Goal: Task Accomplishment & Management: Use online tool/utility

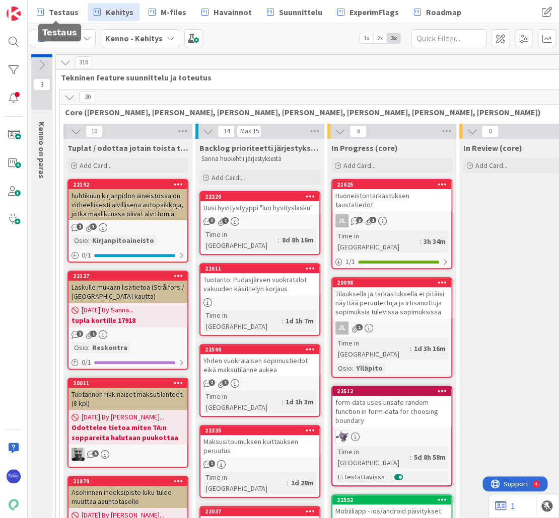
click at [62, 13] on span "Testaus" at bounding box center [64, 12] width 30 height 12
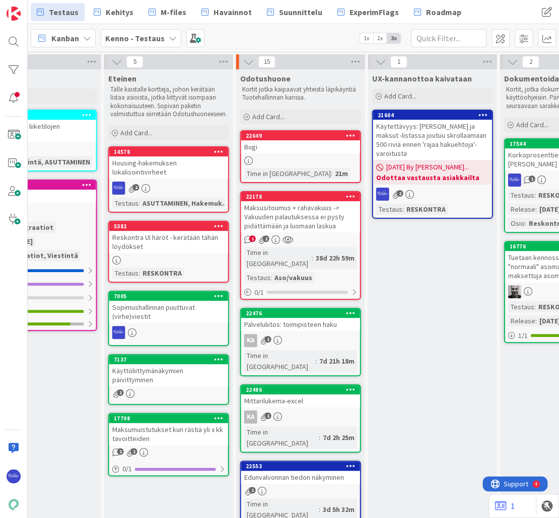
scroll to position [0, 720]
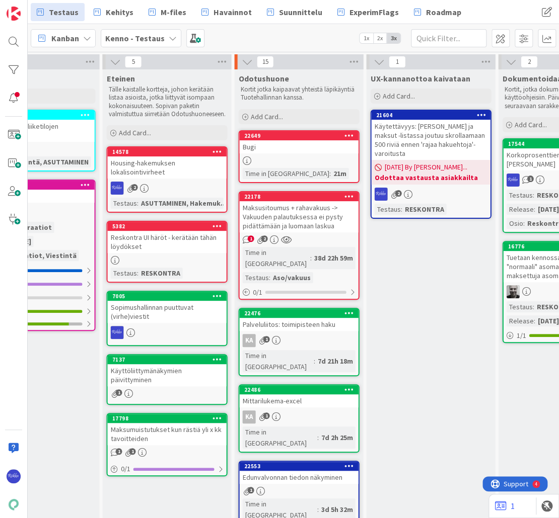
click at [295, 108] on div "Odotushuone Kortit jotka kaipaavat yhteistä läpikäyntiä Tuotehallinnan kanssa. …" at bounding box center [298, 97] width 129 height 57
click at [294, 114] on div "Add Card..." at bounding box center [298, 116] width 121 height 15
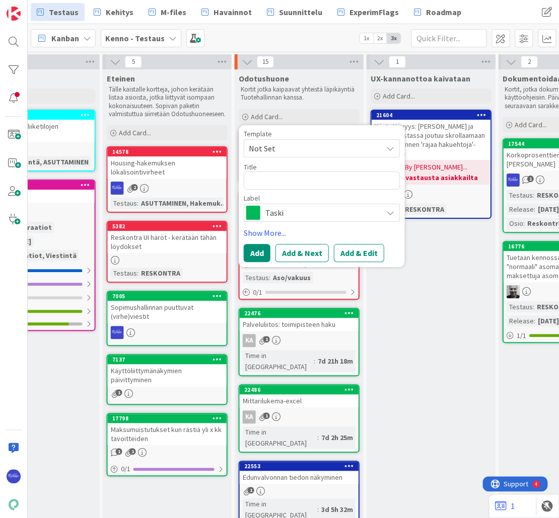
click at [301, 148] on span "Not Set" at bounding box center [311, 148] width 126 height 13
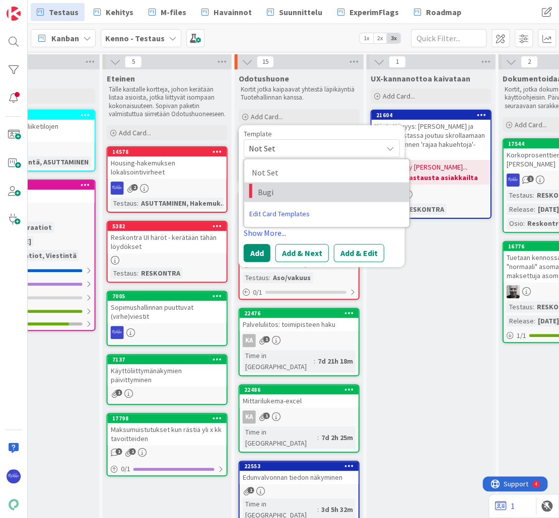
click at [302, 191] on span "Bugi" at bounding box center [329, 191] width 144 height 13
type textarea "x"
type textarea "Bugi"
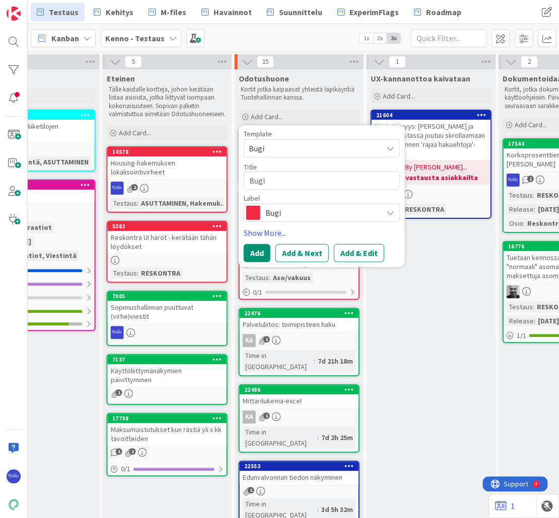
click at [334, 213] on span "Bugi" at bounding box center [321, 213] width 112 height 14
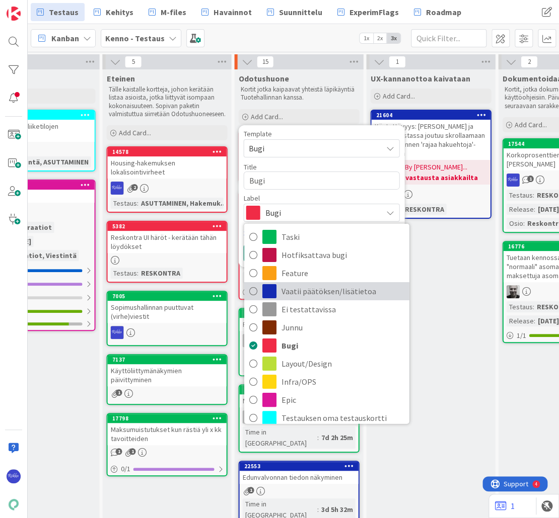
click at [341, 292] on span "Vaatii päätöksen/lisätietoa" at bounding box center [342, 290] width 123 height 15
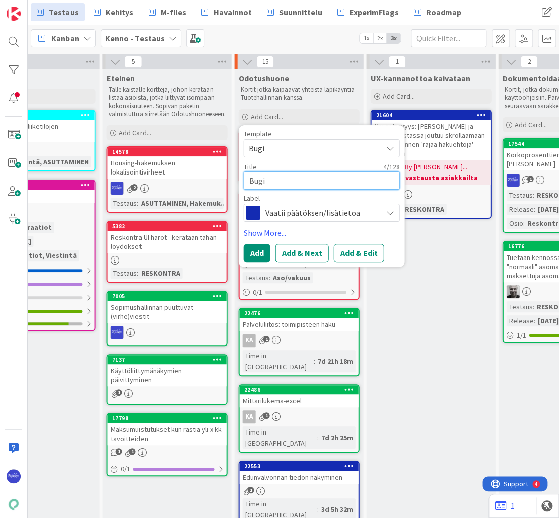
drag, startPoint x: 274, startPoint y: 181, endPoint x: 244, endPoint y: 181, distance: 30.7
click at [244, 181] on textarea "Bugi" at bounding box center [321, 181] width 156 height 18
type textarea "x"
type textarea "Li"
type textarea "x"
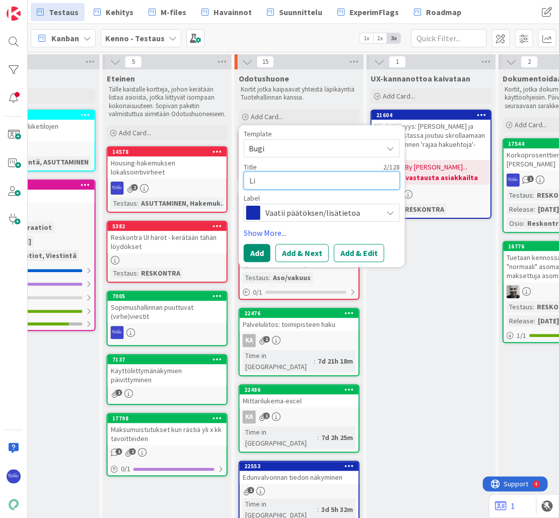
type textarea "Lii"
type textarea "x"
type textarea "Liik"
type textarea "x"
type textarea "Liike"
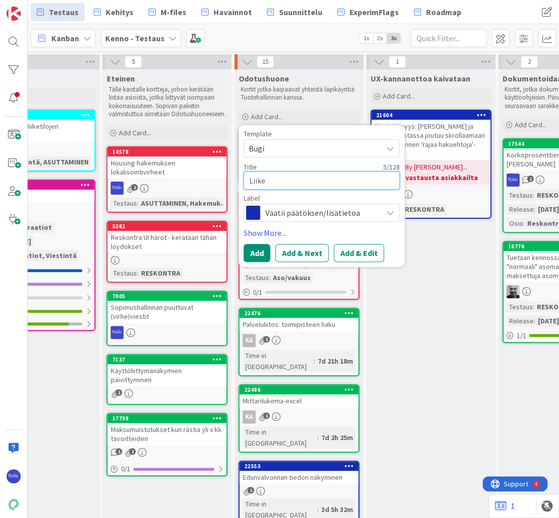
type textarea "x"
type textarea "Liiket"
type textarea "x"
type textarea "Liiketi"
type textarea "x"
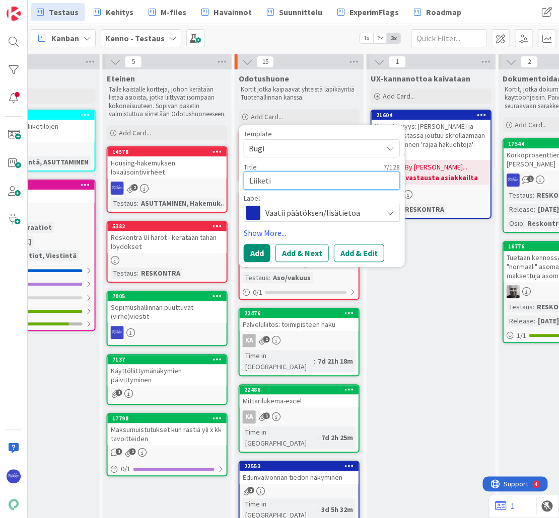
type textarea "Liiketil"
type textarea "x"
type textarea "Liiketila"
type textarea "x"
type textarea "Liiketilan"
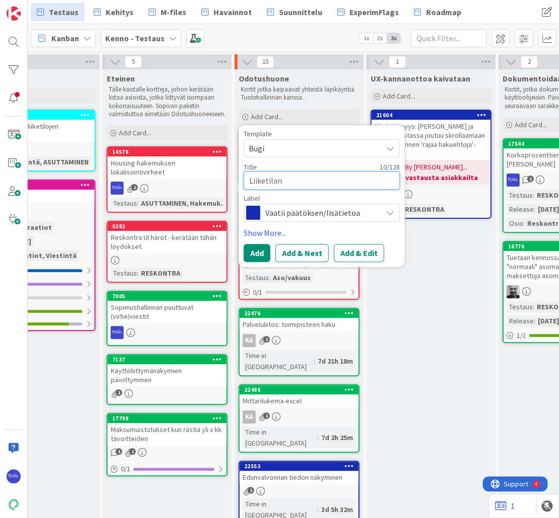
type textarea "x"
type textarea "Liiketilan"
type textarea "x"
type textarea "Liiketilan p"
type textarea "x"
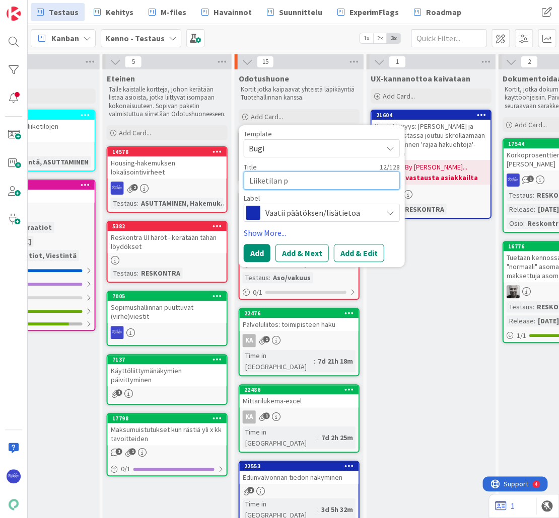
type textarea "Liiketilan pi"
type textarea "x"
type textarea "Liiketilan pik"
type textarea "x"
type textarea "Liiketilan pika"
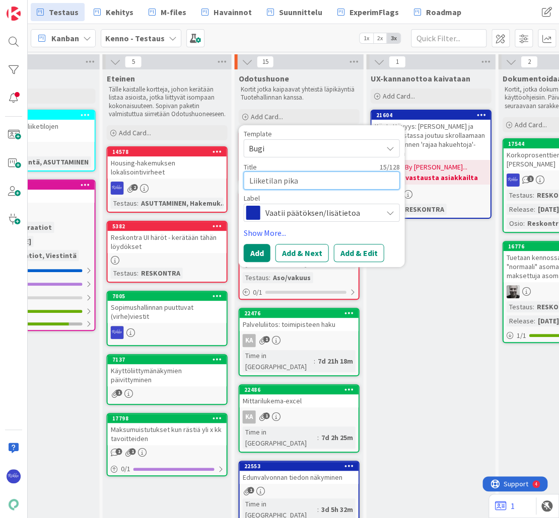
type textarea "x"
type textarea "Liiketilan pikal"
type textarea "x"
type textarea "Liiketilan pikali"
type textarea "x"
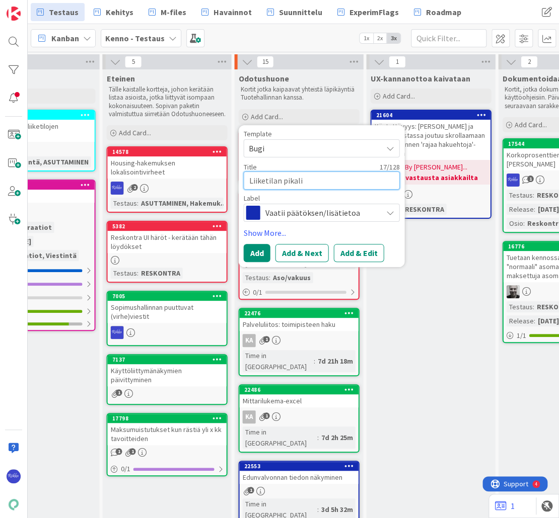
type textarea "Liiketilan pikalin"
type textarea "x"
type textarea "Liiketilan pikalink"
type textarea "x"
type textarea "Liiketilan pikalinki"
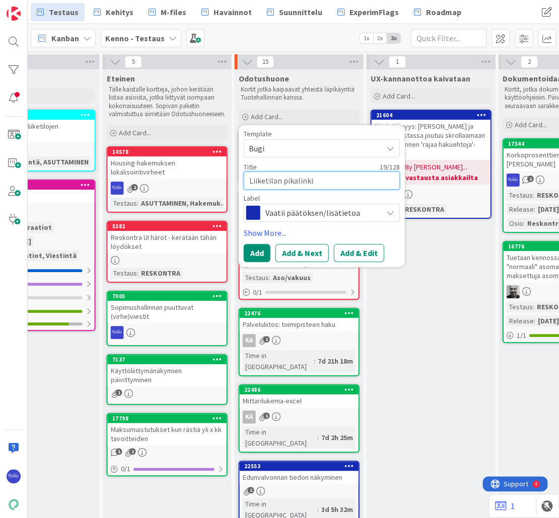
type textarea "x"
type textarea "Liiketilan pikalinkit"
type textarea "x"
type textarea "Liiketilan pikalinkit"
type textarea "x"
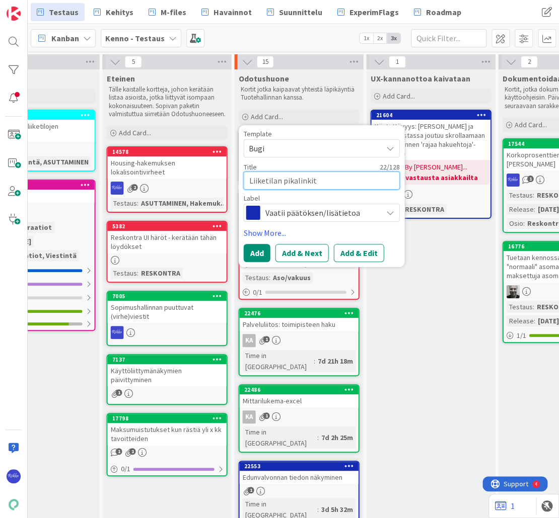
type textarea "Liiketilan pikalinkit s"
type textarea "x"
type textarea "Liiketilan pikalinkit so"
type textarea "x"
type textarea "Liiketilan pikalinkit sop"
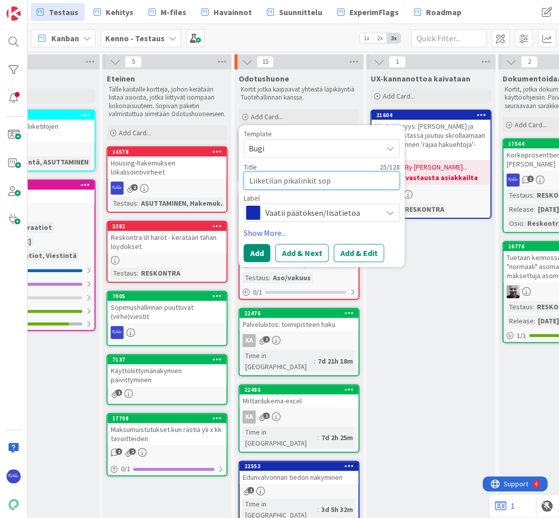
type textarea "x"
type textarea "Liiketilan pikalinkit sopi"
type textarea "x"
type textarea "Liiketilan pikalinkit sopim"
type textarea "x"
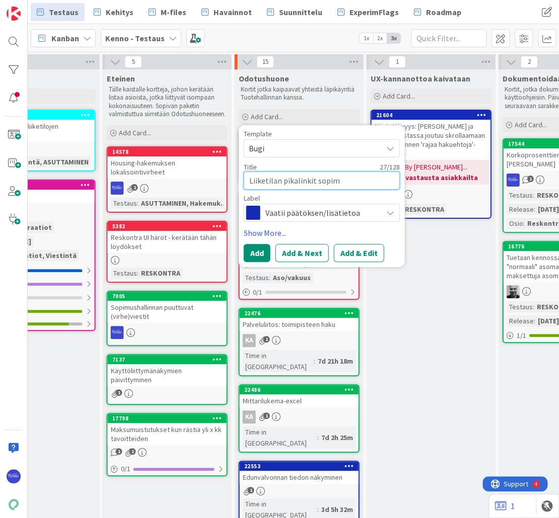
type textarea "Liiketilan pikalinkit sopimu"
type textarea "x"
type textarea "Liiketilan pikalinkit sopimus"
type textarea "x"
type textarea "Liiketilan pikalinkit sopimu"
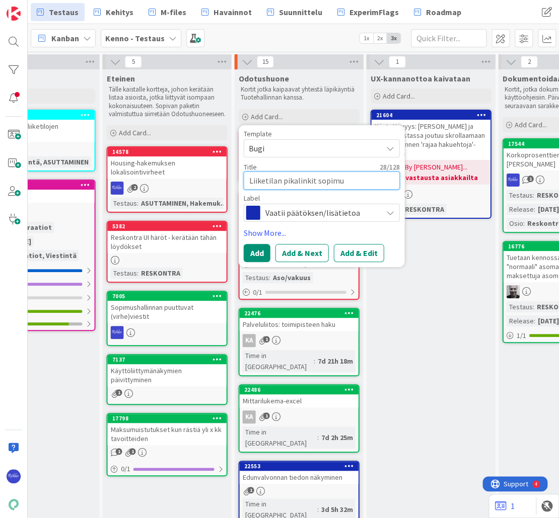
type textarea "x"
type textarea "Liiketilan pikalinkit sopim"
type textarea "x"
type textarea "Liiketilan pikalinkit sopi"
type textarea "x"
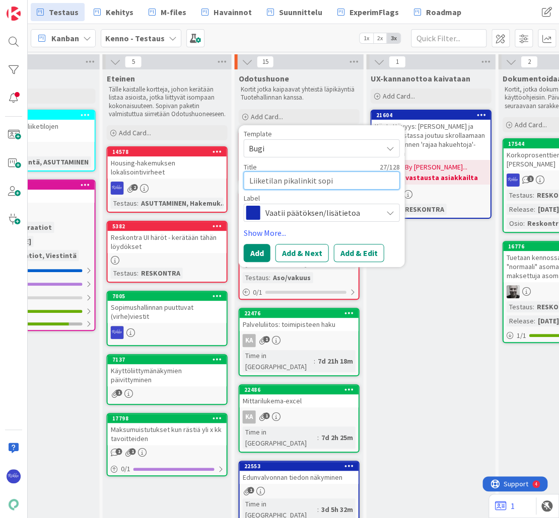
type textarea "Liiketilan pikalinkit sop"
type textarea "x"
type textarea "Liiketilan pikalinkit so"
type textarea "x"
type textarea "Liiketilan pikalinkit s"
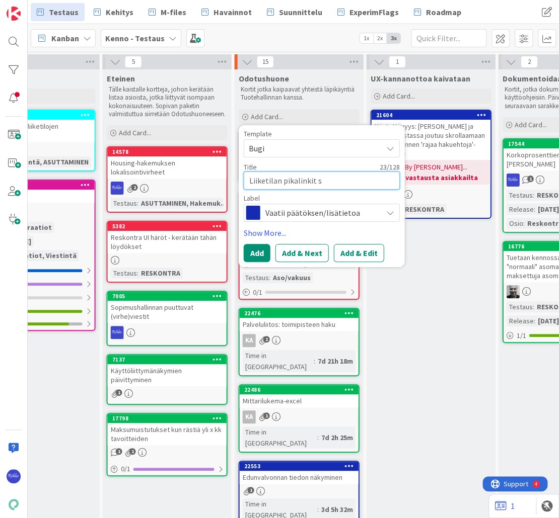
type textarea "x"
type textarea "Liiketilan pikalinkit"
type textarea "x"
type textarea "Liiketilan pikalinkit S"
type textarea "x"
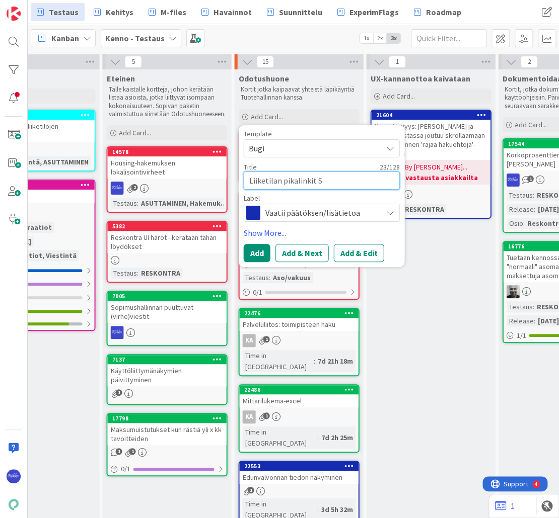
type textarea "Liiketilan pikalinkit So"
type textarea "x"
type textarea "Liiketilan pikalinkit Sop"
type textarea "x"
type textarea "Liiketilan pikalinkit Sopi"
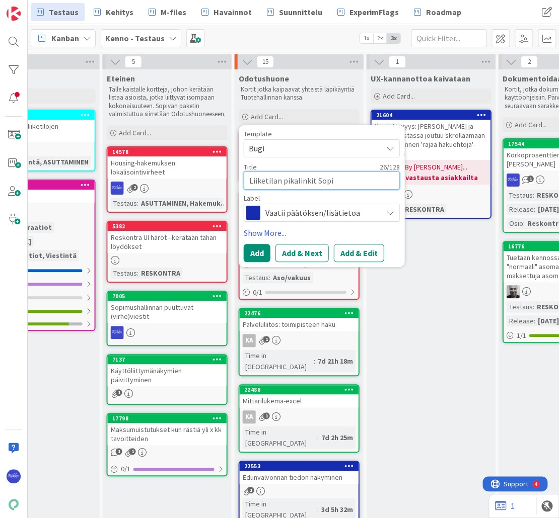
type textarea "x"
type textarea "Liiketilan pikalinkit Sopim"
type textarea "x"
type textarea "Liiketilan pikalinkit Sopimu"
type textarea "x"
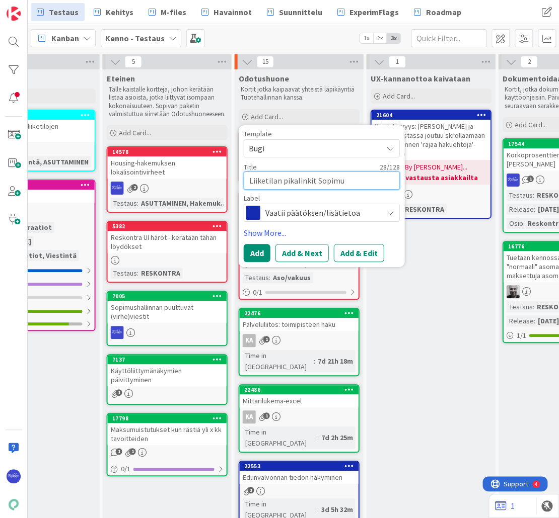
type textarea "Liiketilan pikalinkit Sopimuk"
type textarea "x"
type textarea "Liiketilan pikalinkit Sopimuks"
type textarea "x"
type textarea "Liiketilan pikalinkit Sopimukse"
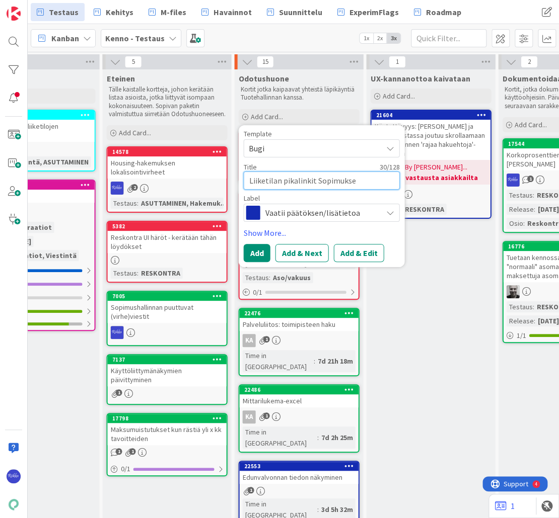
type textarea "x"
type textarea "Liiketilan pikalinkit Sopimukset"
type textarea "x"
type textarea "Liiketilan pikalinkit Sopimukset-"
type textarea "x"
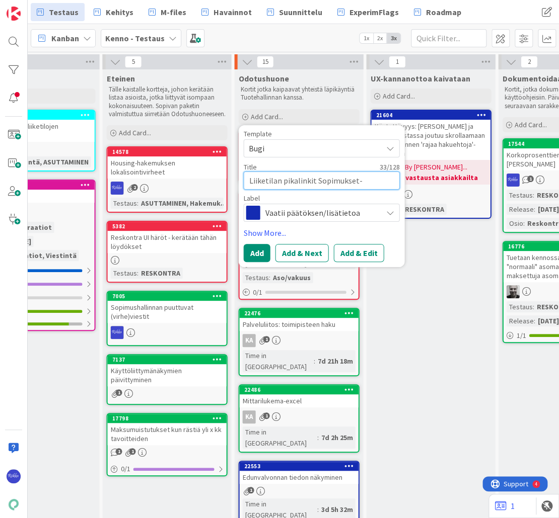
type textarea "Liiketilan pikalinkit Sopimukset-n"
type textarea "x"
type textarea "Liiketilan pikalinkit Sopimukset-nä"
type textarea "x"
type textarea "Liiketilan pikalinkit Sopimukset-näk"
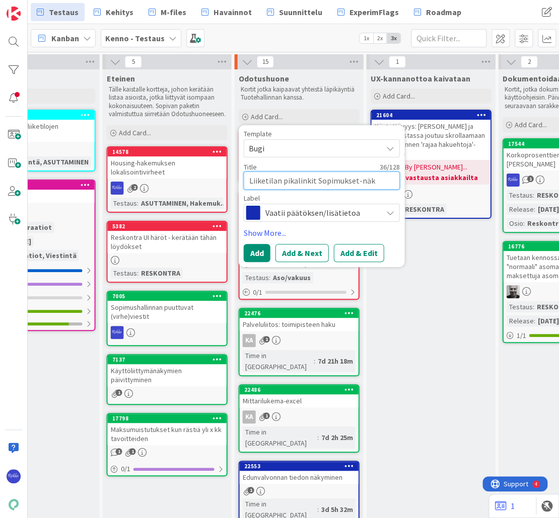
type textarea "x"
type textarea "Liiketilan pikalinkit Sopimukset-näky"
type textarea "x"
type textarea "Liiketilan pikalinkit Sopimukset-näkym"
type textarea "x"
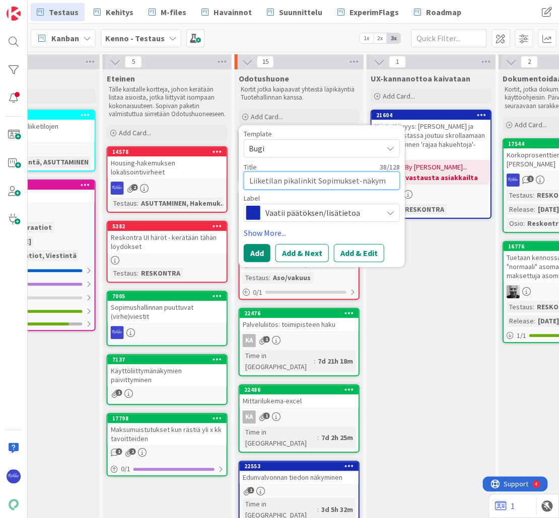
type textarea "Liiketilan pikalinkit Sopimukset-näkymä"
type textarea "x"
type textarea "Liiketilan pikalinkit Sopimukset-näkymäs"
type textarea "x"
type textarea "Liiketilan pikalinkit Sopimukset-näkymäss"
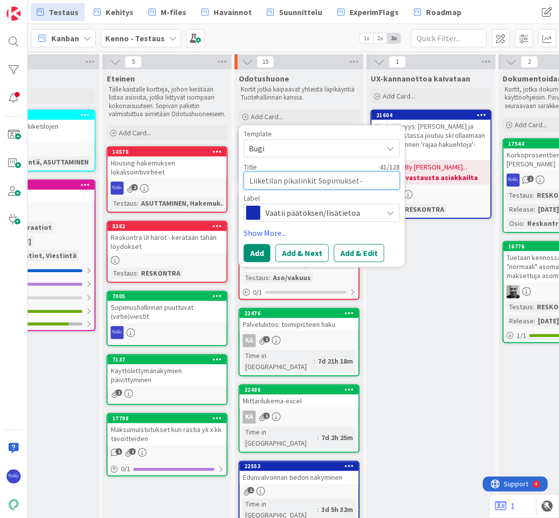
type textarea "x"
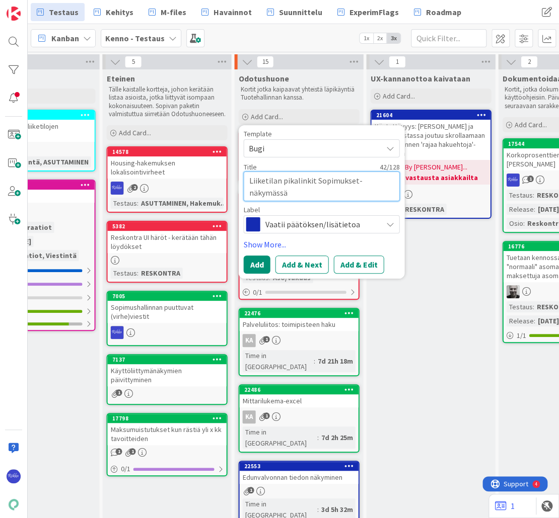
type textarea "Liiketilan pikalinkit Sopimukset-näkymässä"
click at [351, 265] on button "Add & Edit" at bounding box center [358, 265] width 50 height 18
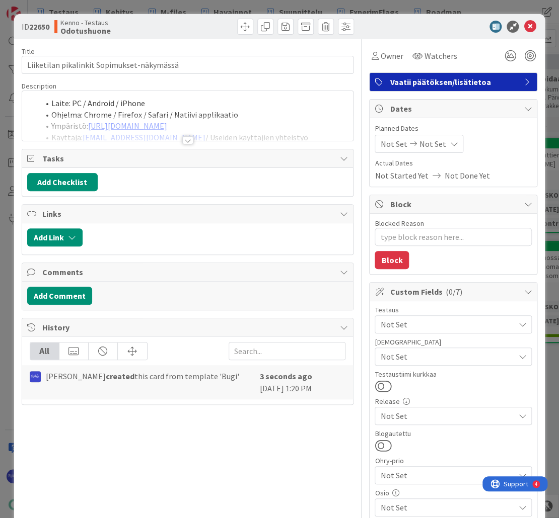
type textarea "x"
click at [187, 138] on div at bounding box center [187, 140] width 11 height 8
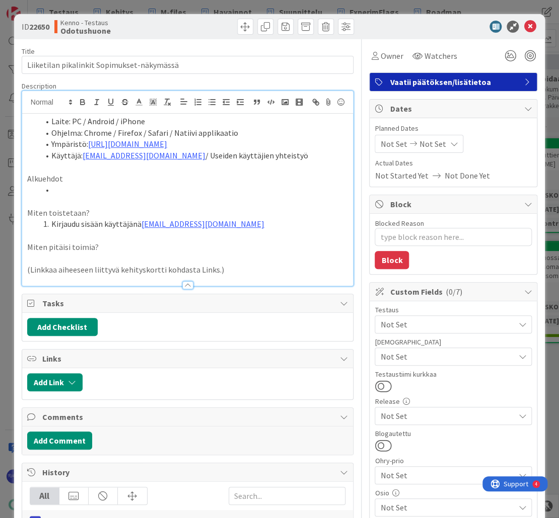
click at [95, 196] on li at bounding box center [193, 190] width 309 height 12
click at [95, 196] on li "Liiketila, jolla sopimus" at bounding box center [193, 190] width 309 height 12
click at [233, 230] on li "Kirjaudu sisään käyttäjänä [EMAIL_ADDRESS][DOMAIN_NAME]" at bounding box center [193, 224] width 309 height 12
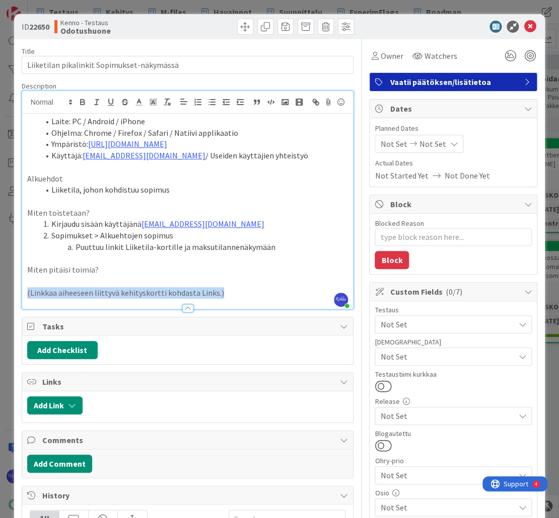
drag, startPoint x: 230, startPoint y: 309, endPoint x: 26, endPoint y: 305, distance: 204.3
click at [27, 299] on p "(Linkkaa aiheeseen liittyvä kehityskortti kohdasta Links.)" at bounding box center [187, 293] width 321 height 12
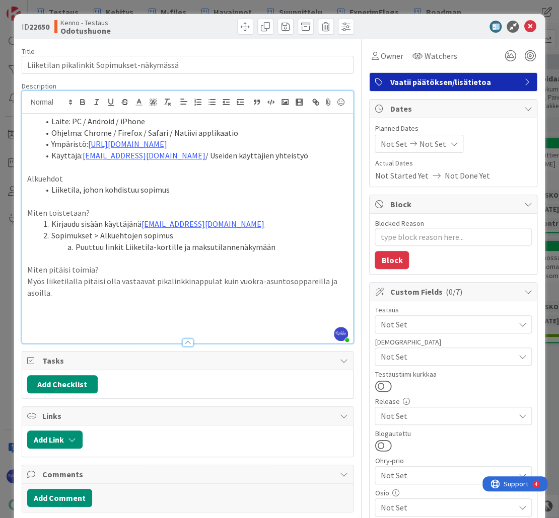
drag, startPoint x: 46, startPoint y: 331, endPoint x: 58, endPoint y: 328, distance: 12.3
click at [46, 322] on p at bounding box center [187, 316] width 321 height 12
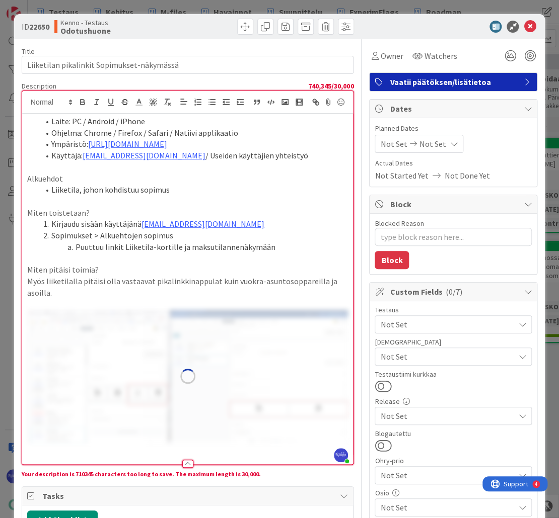
click at [439, 326] on span "Not Set" at bounding box center [447, 325] width 134 height 12
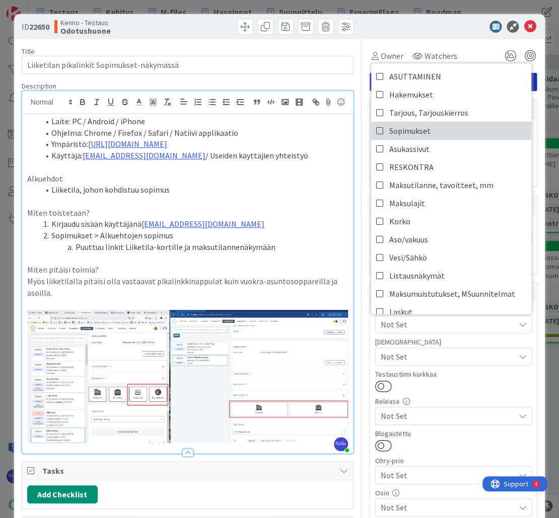
click at [431, 133] on link "Sopimukset" at bounding box center [451, 131] width 160 height 18
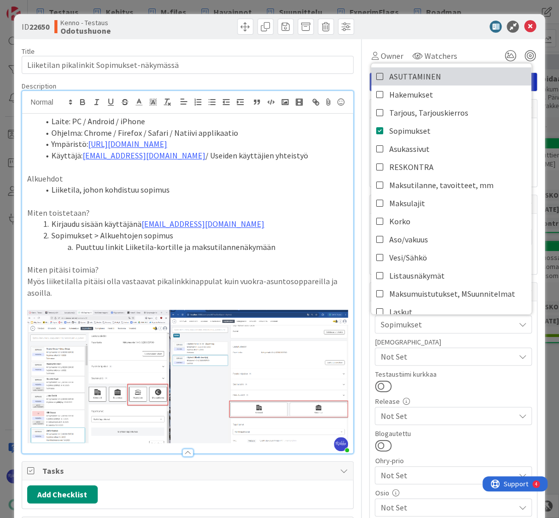
click at [431, 77] on span "ASUTTAMINEN" at bounding box center [415, 76] width 52 height 15
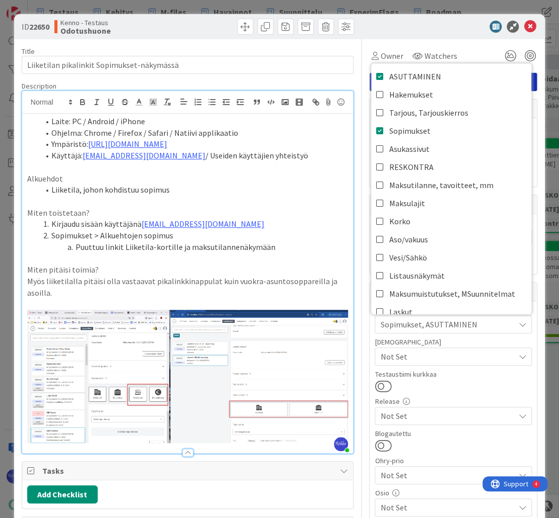
type textarea "x"
click at [527, 26] on icon at bounding box center [529, 27] width 12 height 12
